Goal: Find specific page/section: Find specific page/section

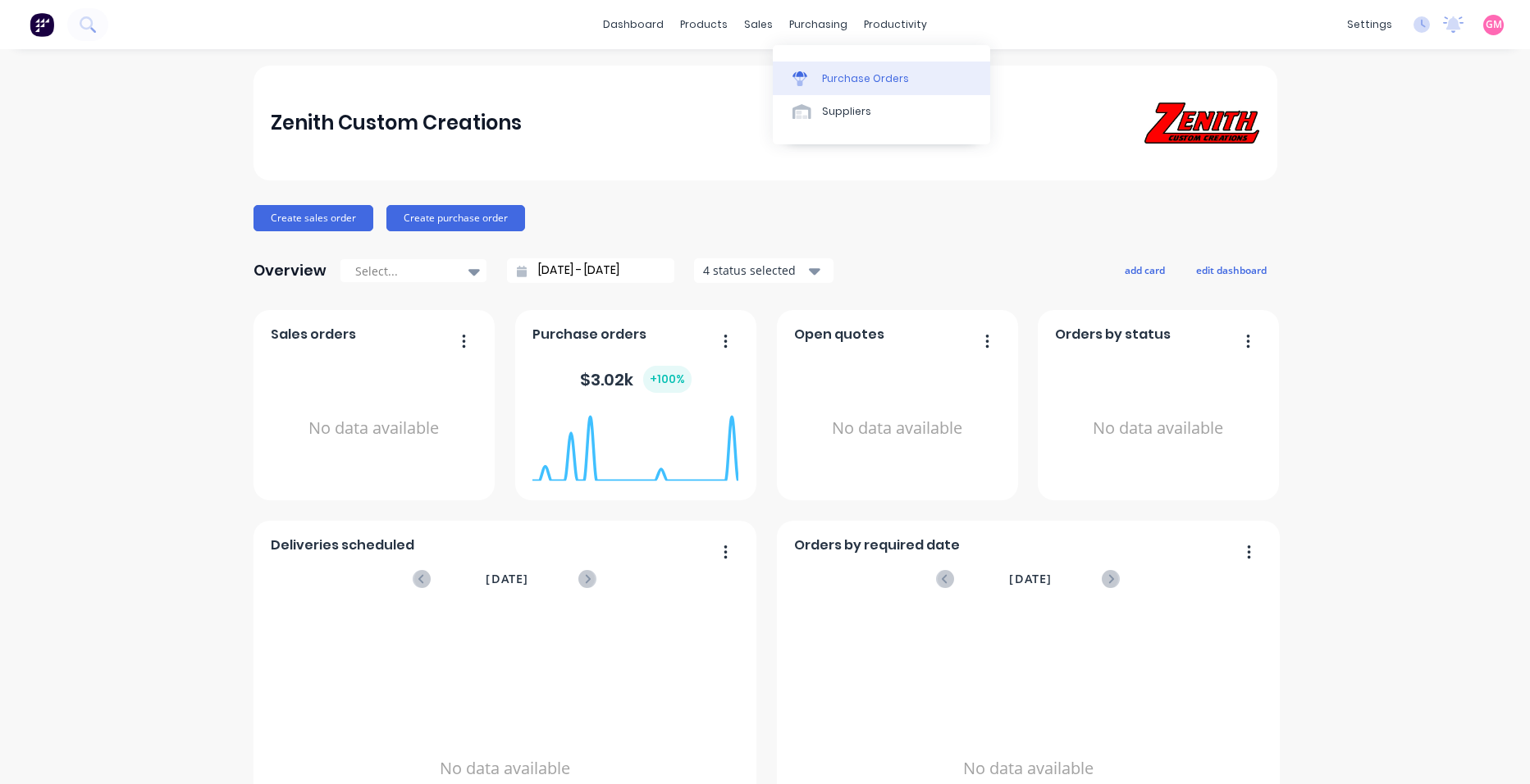
click at [853, 73] on div "Purchase Orders" at bounding box center [865, 78] width 87 height 15
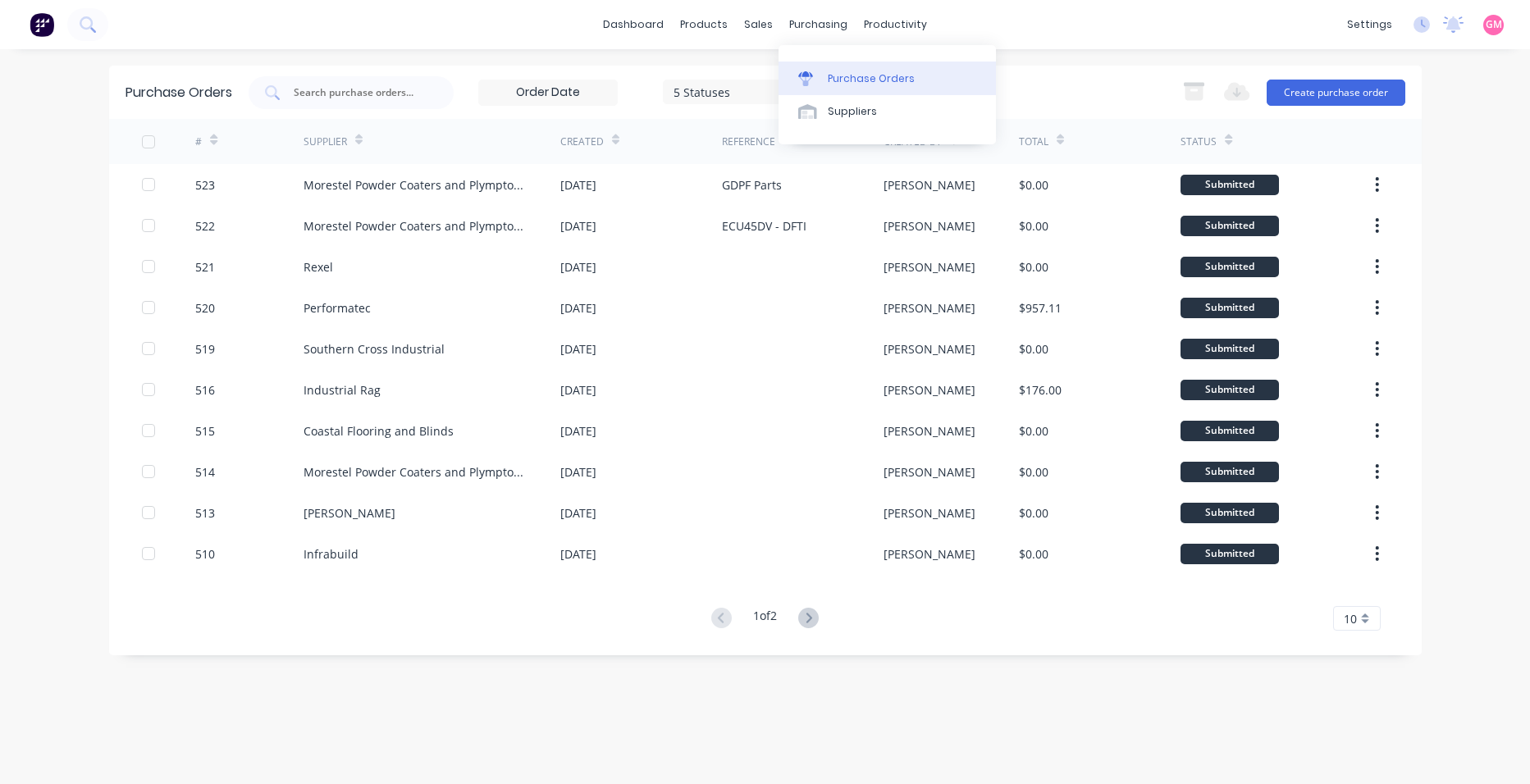
click at [865, 77] on div "Purchase Orders" at bounding box center [871, 78] width 87 height 15
click at [885, 80] on div "Purchase Orders" at bounding box center [871, 78] width 87 height 15
click at [635, 27] on link "dashboard" at bounding box center [634, 24] width 77 height 25
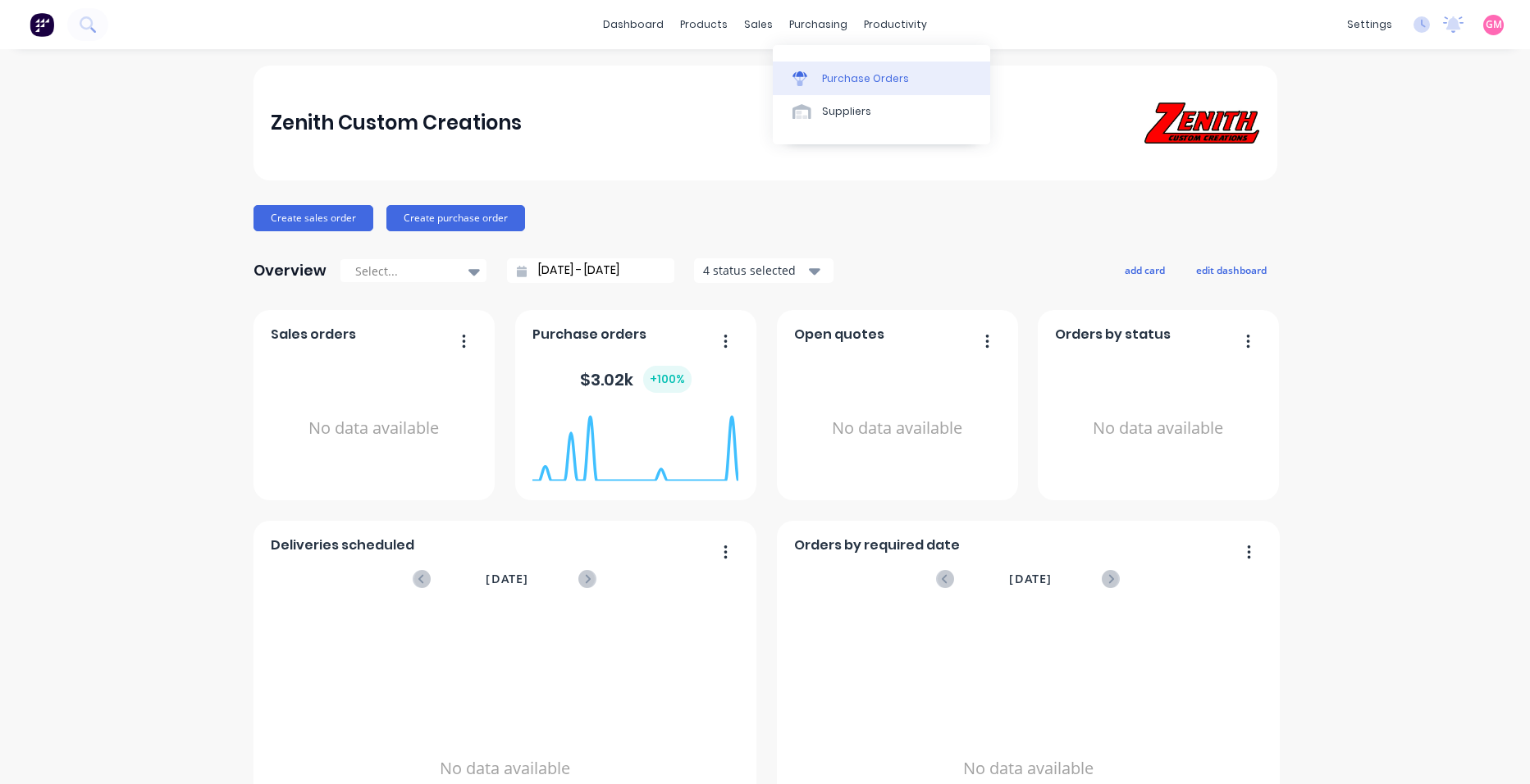
click at [854, 81] on div "Purchase Orders" at bounding box center [865, 78] width 87 height 15
